Goal: Transaction & Acquisition: Purchase product/service

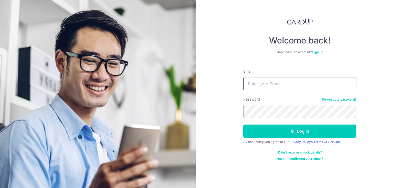
click at [289, 86] on input "Email" at bounding box center [299, 83] width 113 height 13
type input "mymrttrain@hotmail.com"
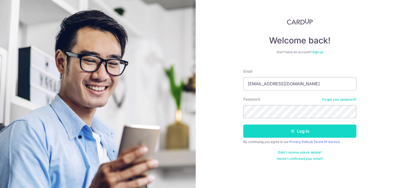
click at [302, 129] on button "Log in" at bounding box center [299, 130] width 113 height 13
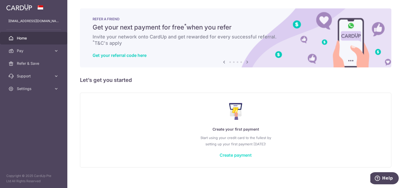
click at [245, 155] on link "Create payment" at bounding box center [236, 154] width 32 height 5
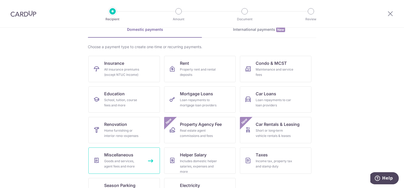
scroll to position [47, 0]
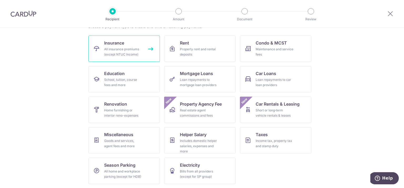
click at [130, 57] on link "Insurance All insurance premiums (except NTUC Income)" at bounding box center [124, 49] width 72 height 26
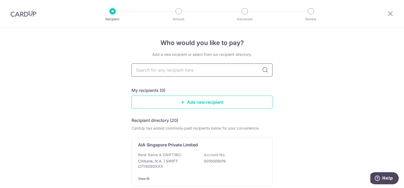
click at [204, 74] on input "text" at bounding box center [202, 69] width 141 height 13
click at [219, 72] on input "text" at bounding box center [202, 69] width 141 height 13
type input "prudential"
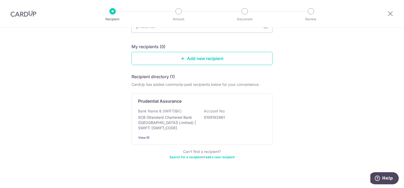
scroll to position [46, 0]
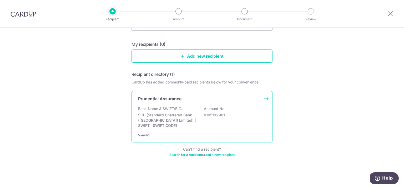
click at [204, 125] on div "Bank Name & SWIFT/BIC: SCB (Standard Chartered Bank (Singapore) Limited) | SWIF…" at bounding box center [202, 117] width 128 height 22
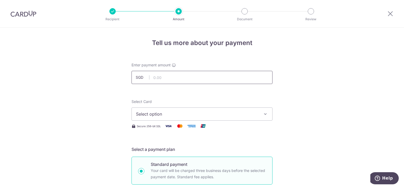
click at [186, 81] on input "text" at bounding box center [202, 77] width 141 height 13
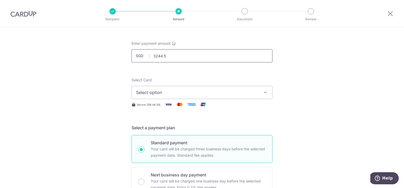
scroll to position [22, 0]
type input "3,244.50"
click at [189, 91] on span "Select option" at bounding box center [197, 92] width 123 height 6
click at [185, 104] on span "Add credit card" at bounding box center [207, 106] width 123 height 5
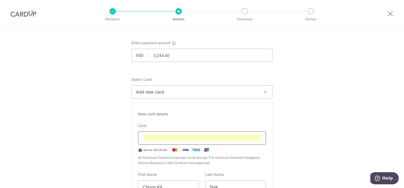
scroll to position [73, 0]
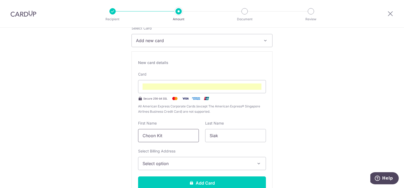
click at [182, 134] on input "Choon Kit" at bounding box center [168, 135] width 61 height 13
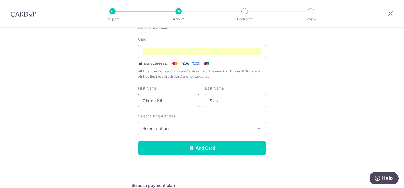
scroll to position [109, 0]
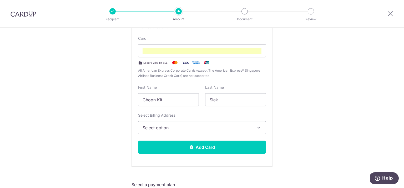
click at [217, 130] on span "Select option" at bounding box center [197, 127] width 109 height 6
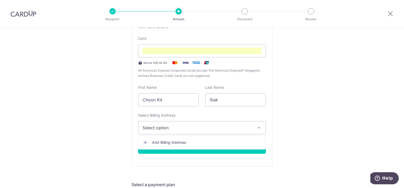
click at [210, 140] on span "Add Billing Address" at bounding box center [206, 142] width 109 height 5
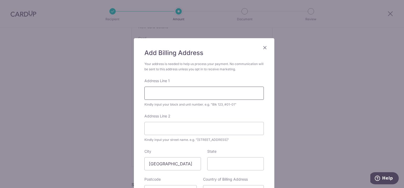
click at [188, 96] on input "Address Line 1" at bounding box center [203, 93] width 119 height 13
type input "Block 100 Toa Payoh Lorong 1, #16-277"
type input "310100"
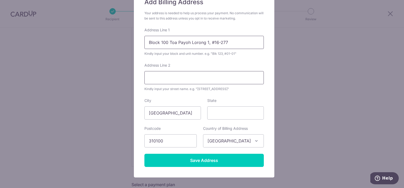
scroll to position [51, 0]
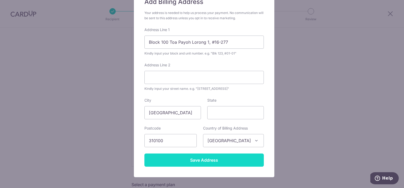
drag, startPoint x: 221, startPoint y: 153, endPoint x: 219, endPoint y: 155, distance: 3.4
click at [219, 155] on form "Your address is needed to help us process your payment. No communication will b…" at bounding box center [203, 88] width 119 height 156
click at [219, 155] on input "Save Address" at bounding box center [203, 159] width 119 height 13
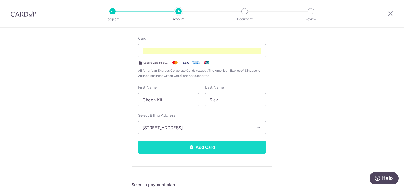
click at [192, 143] on button "Add Card" at bounding box center [202, 147] width 128 height 13
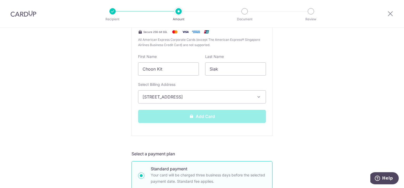
scroll to position [141, 0]
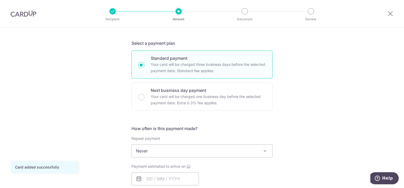
scroll to position [153, 0]
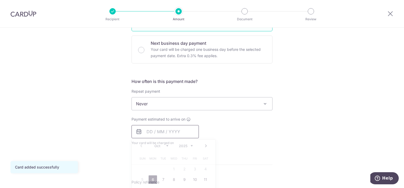
click at [148, 130] on input "text" at bounding box center [165, 131] width 67 height 13
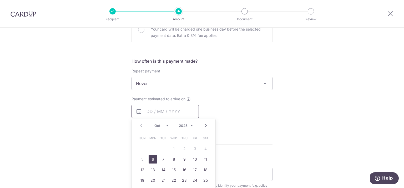
scroll to position [174, 0]
click at [150, 168] on link "13" at bounding box center [153, 169] width 8 height 8
type input "13/10/2025"
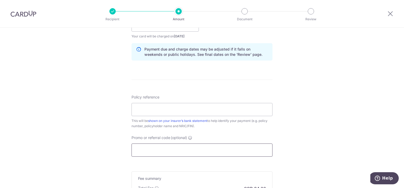
scroll to position [259, 0]
click at [200, 111] on input "Policy reference" at bounding box center [202, 110] width 141 height 13
type input "PRUActive Life Premium"
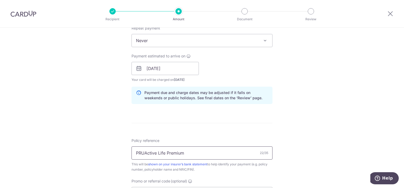
scroll to position [216, 0]
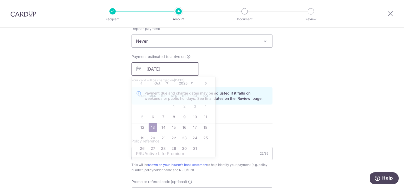
click at [158, 68] on input "13/10/2025" at bounding box center [165, 68] width 67 height 13
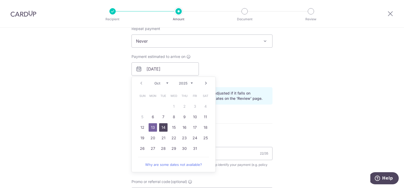
click at [162, 128] on link "14" at bounding box center [163, 127] width 8 height 8
type input "14/10/2025"
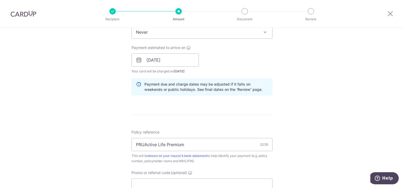
scroll to position [224, 0]
click at [253, 94] on div "Payment due and charge dates may be adjusted if it falls on weekends or public …" at bounding box center [202, 87] width 141 height 17
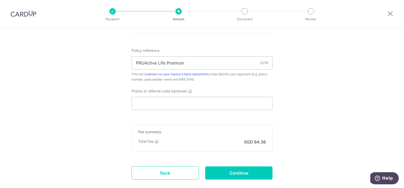
scroll to position [296, 0]
